Goal: Information Seeking & Learning: Find specific fact

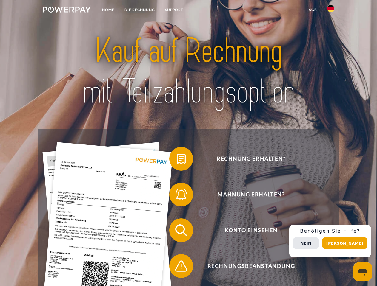
click at [66, 10] on img at bounding box center [67, 10] width 48 height 6
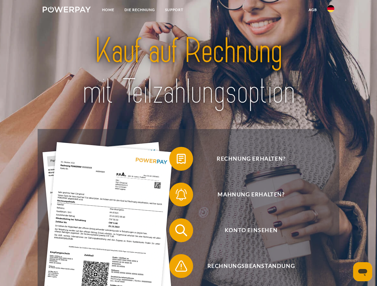
click at [330, 10] on img at bounding box center [330, 8] width 7 height 7
click at [312, 10] on link "agb" at bounding box center [312, 9] width 18 height 11
click at [177, 160] on span at bounding box center [172, 159] width 30 height 30
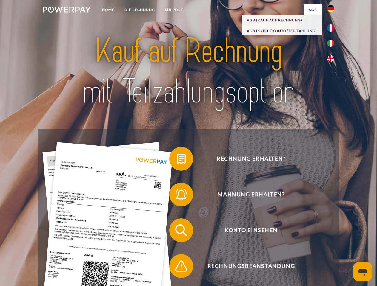
click at [177, 196] on span at bounding box center [172, 195] width 30 height 30
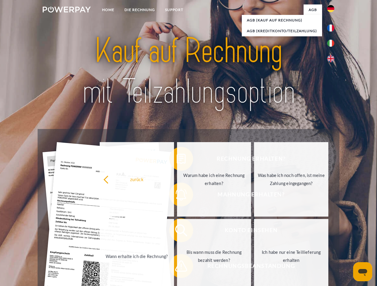
click at [177, 232] on link "Bis wann muss die Rechnung bezahlt werden?" at bounding box center [214, 256] width 74 height 75
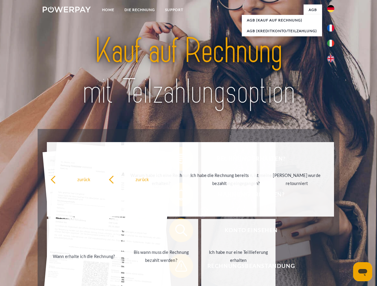
click at [177, 267] on span at bounding box center [172, 266] width 30 height 30
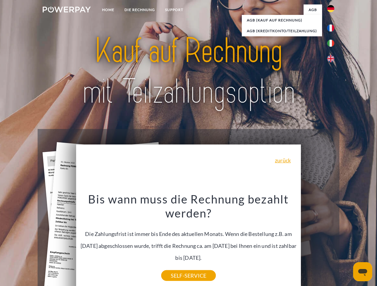
click at [332, 241] on div "Rechnung erhalten? Mahnung erhalten? Konto einsehen" at bounding box center [188, 248] width 301 height 239
click at [317, 242] on span "Konto einsehen" at bounding box center [251, 231] width 146 height 24
click at [346, 243] on header "Home DIE RECHNUNG SUPPORT" at bounding box center [188, 206] width 377 height 412
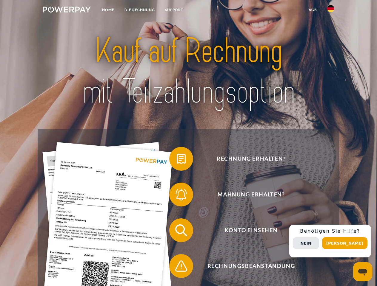
click at [66, 10] on img at bounding box center [67, 10] width 48 height 6
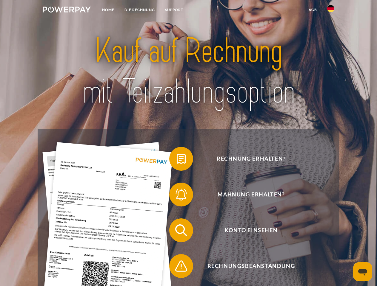
click at [330, 10] on img at bounding box center [330, 8] width 7 height 7
click at [312, 10] on link "agb" at bounding box center [312, 9] width 18 height 11
click at [177, 160] on span at bounding box center [172, 159] width 30 height 30
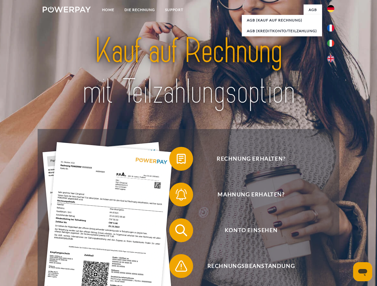
click at [177, 196] on span at bounding box center [172, 195] width 30 height 30
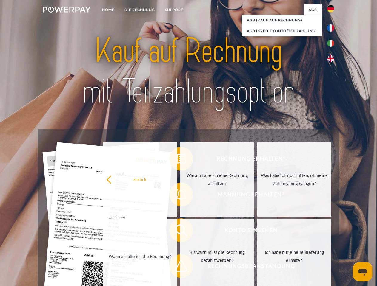
click at [180, 232] on link "Bis wann muss die Rechnung bezahlt werden?" at bounding box center [217, 256] width 74 height 75
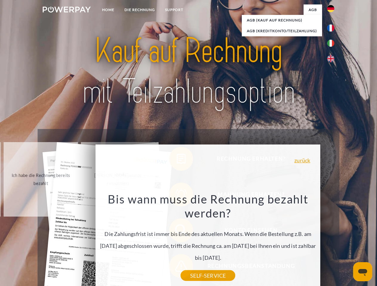
click at [177, 267] on div "Bis wann muss die Rechnung bezahlt werden? Die Zahlungsfrist ist immer bis Ende…" at bounding box center [208, 234] width 218 height 84
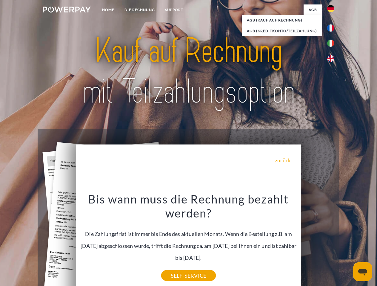
click at [332, 241] on div "Rechnung erhalten? Mahnung erhalten? Konto einsehen" at bounding box center [188, 248] width 301 height 239
click at [317, 242] on span "Konto einsehen" at bounding box center [251, 231] width 146 height 24
click at [346, 243] on header "Home DIE RECHNUNG SUPPORT" at bounding box center [188, 206] width 377 height 412
